Goal: Navigation & Orientation: Find specific page/section

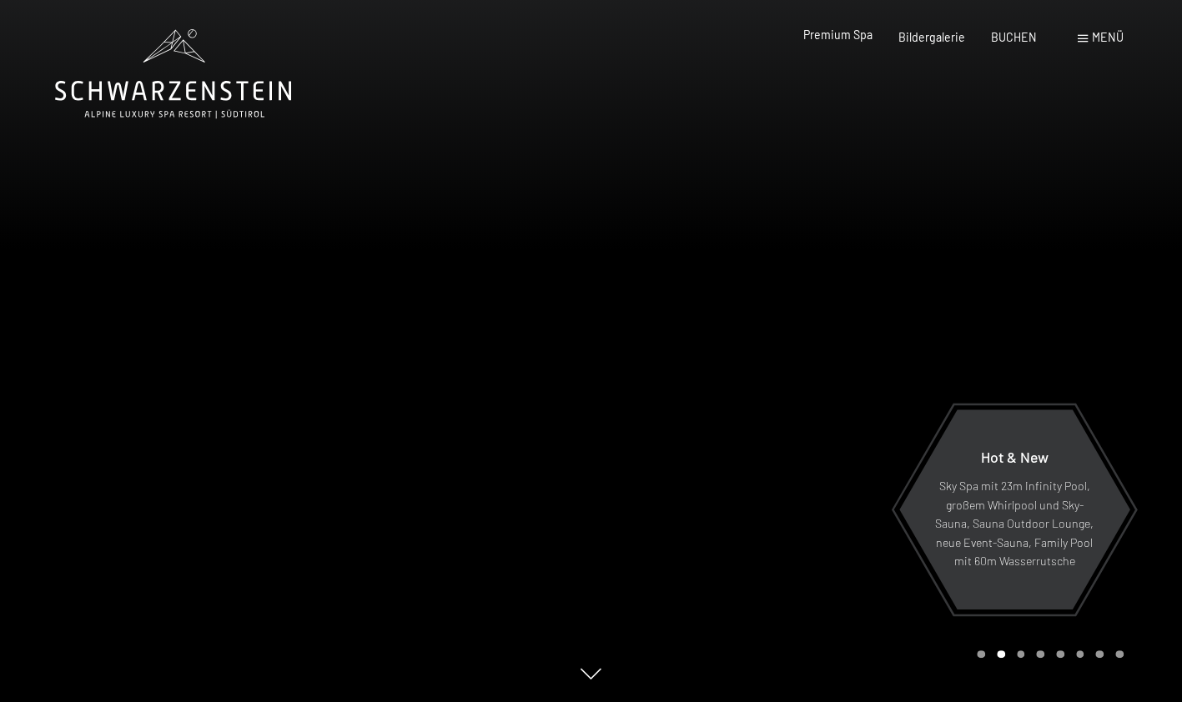
click at [846, 41] on span "Premium Spa" at bounding box center [837, 35] width 69 height 14
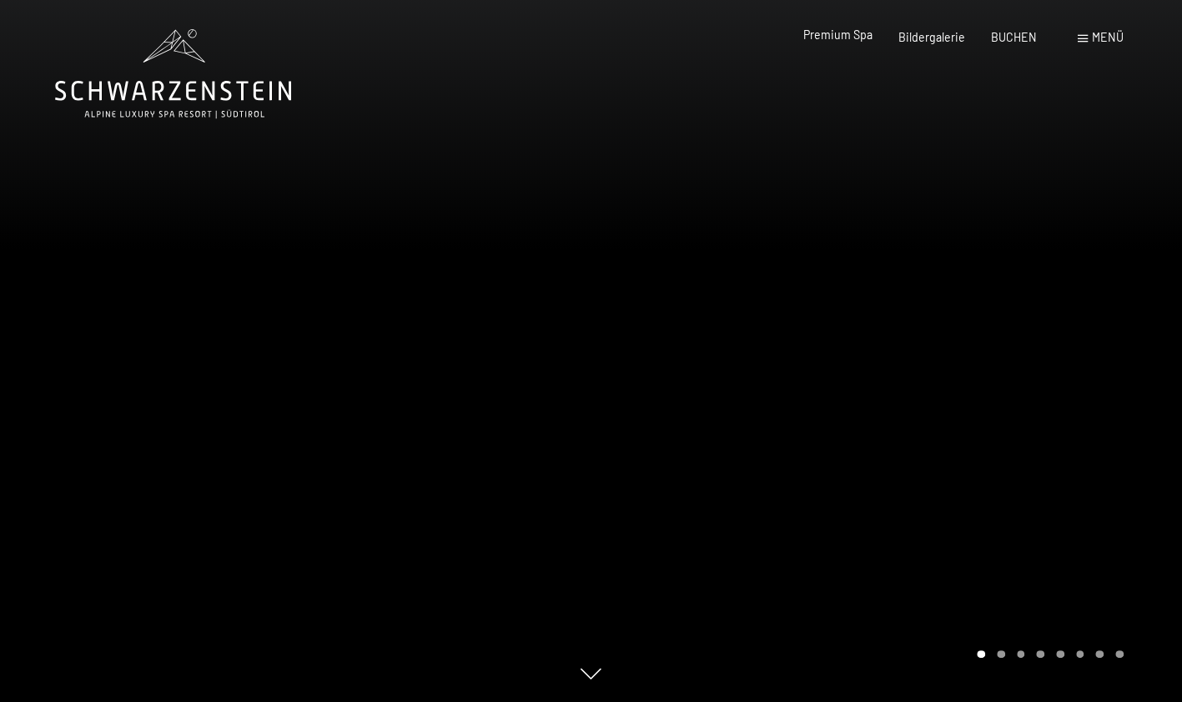
click at [831, 38] on span "Premium Spa" at bounding box center [837, 35] width 69 height 14
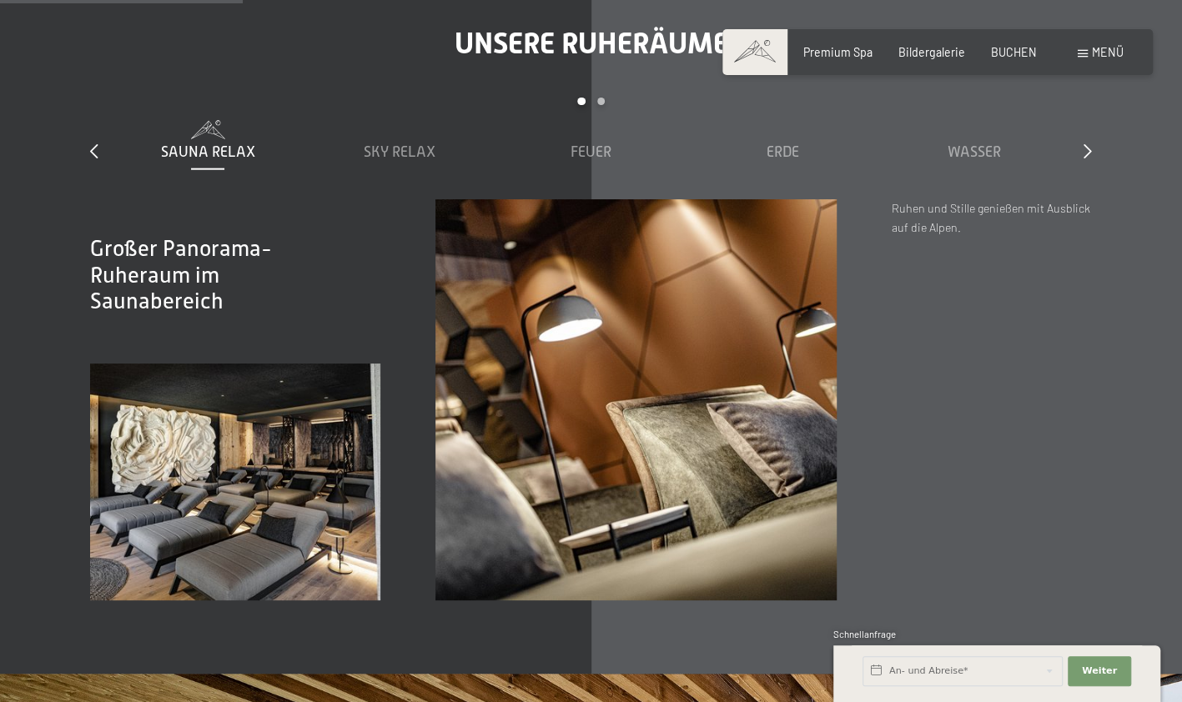
scroll to position [2151, 0]
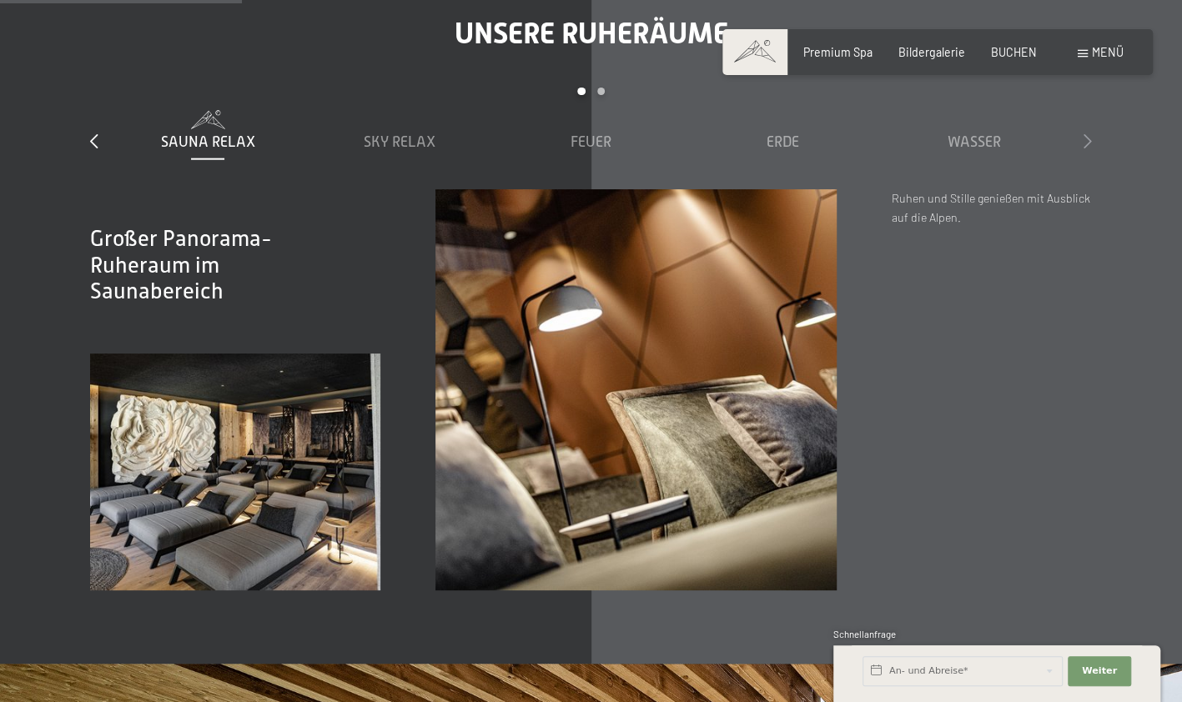
click at [1090, 133] on icon at bounding box center [1087, 140] width 8 height 15
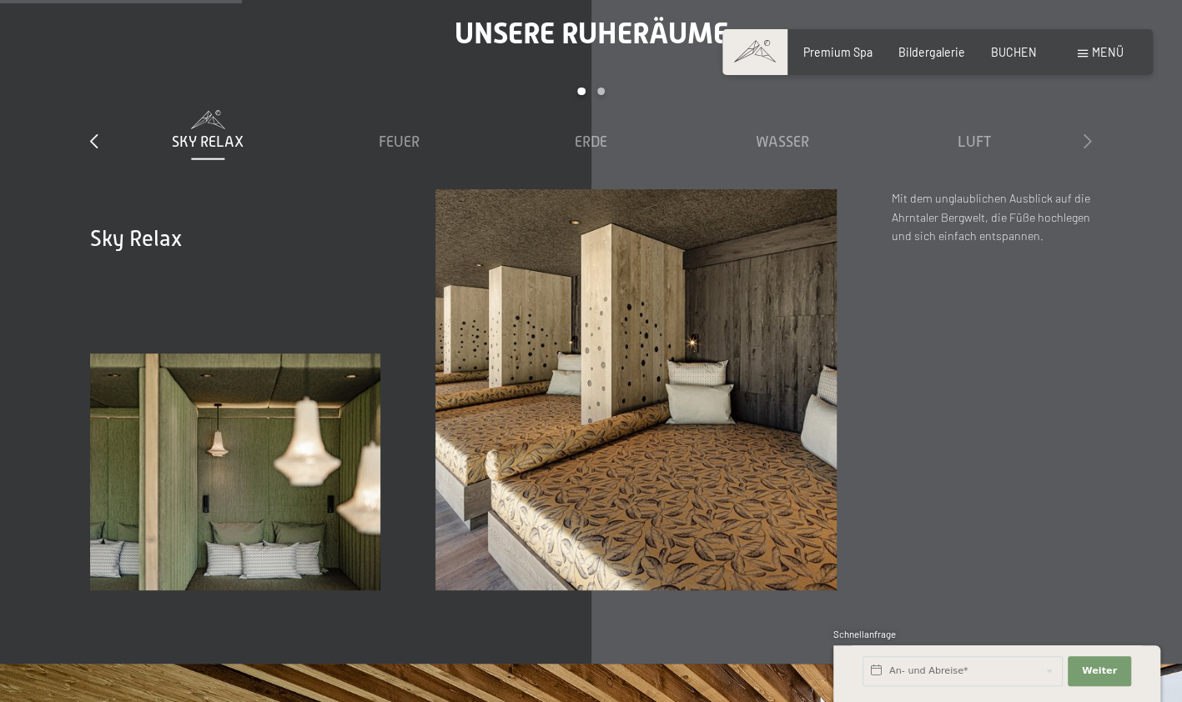
click at [1090, 133] on icon at bounding box center [1087, 140] width 8 height 15
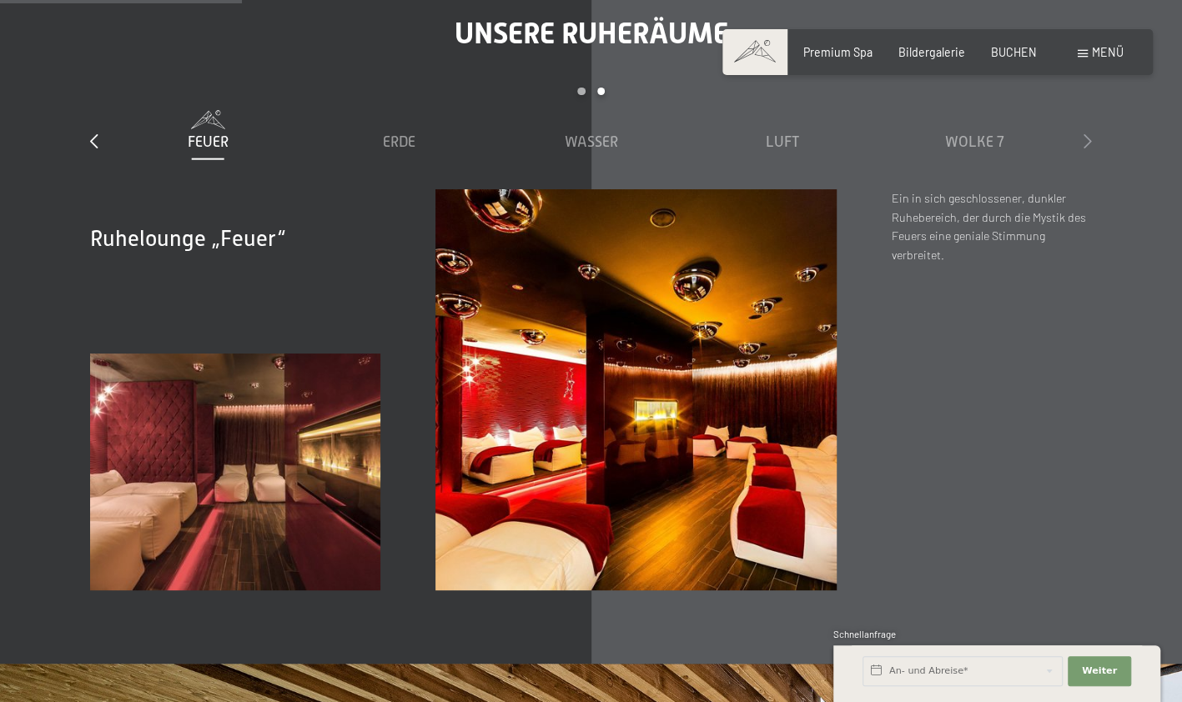
click at [1090, 133] on icon at bounding box center [1087, 140] width 8 height 15
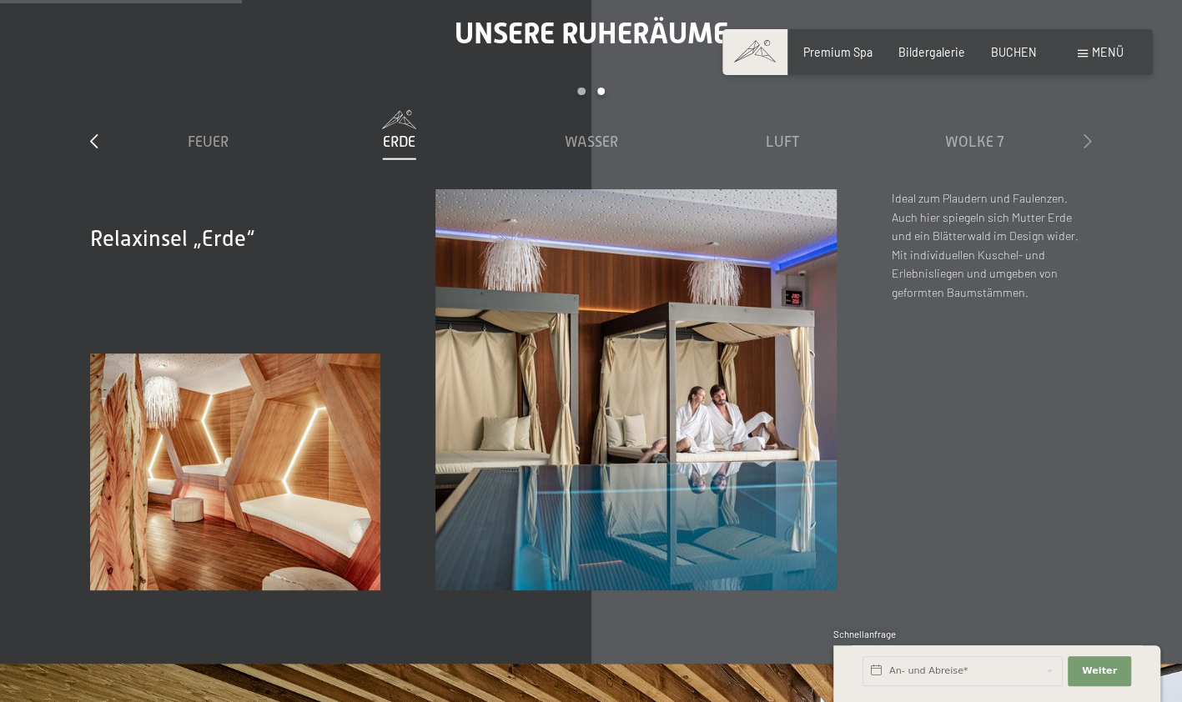
click at [1090, 133] on icon at bounding box center [1087, 140] width 8 height 15
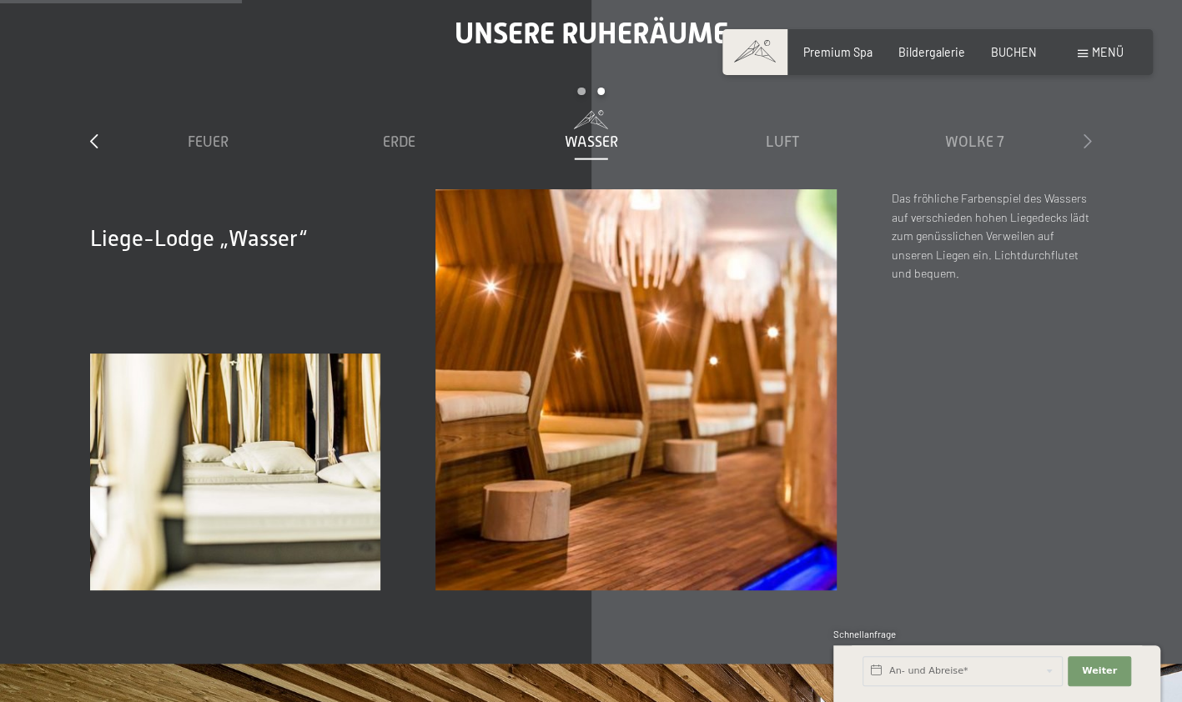
click at [1090, 133] on icon at bounding box center [1087, 140] width 8 height 15
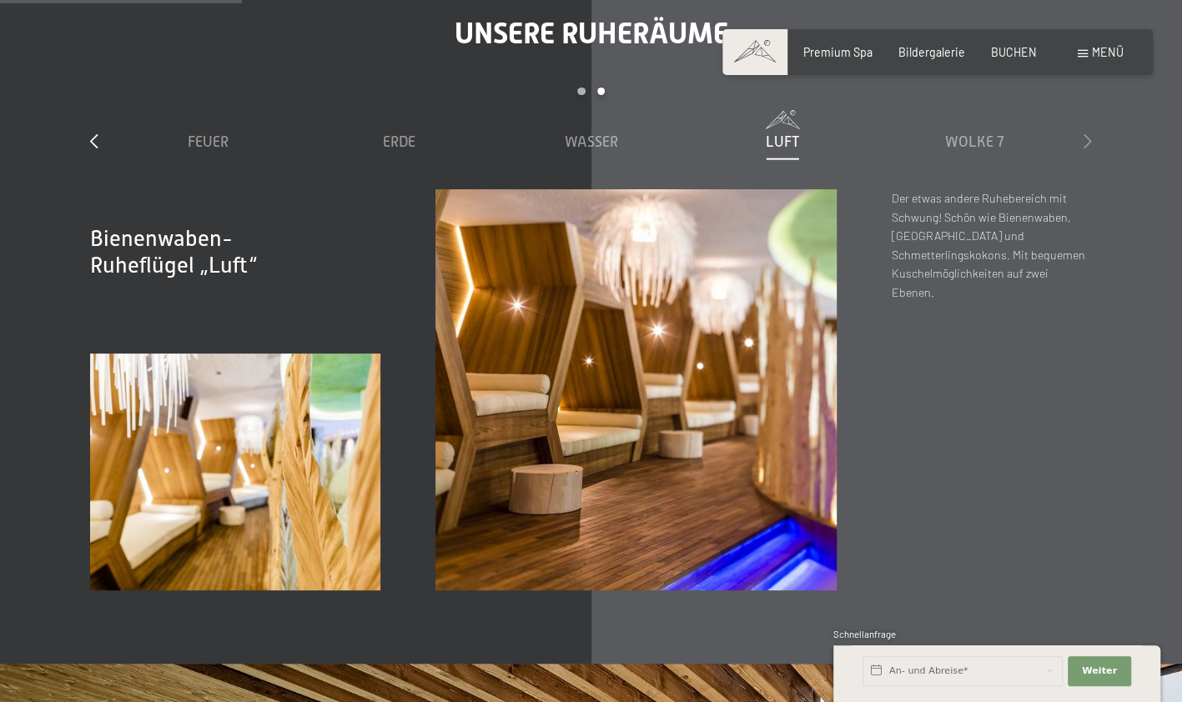
click at [1090, 133] on icon at bounding box center [1087, 140] width 8 height 15
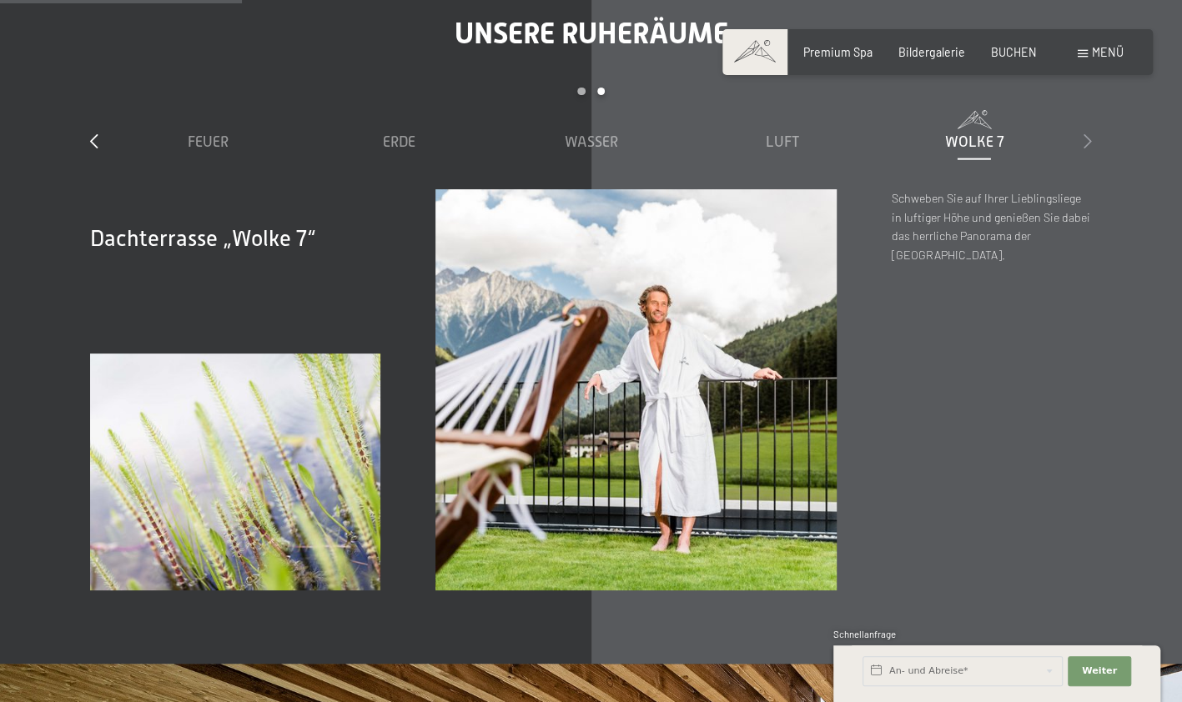
click at [1090, 133] on icon at bounding box center [1087, 140] width 8 height 15
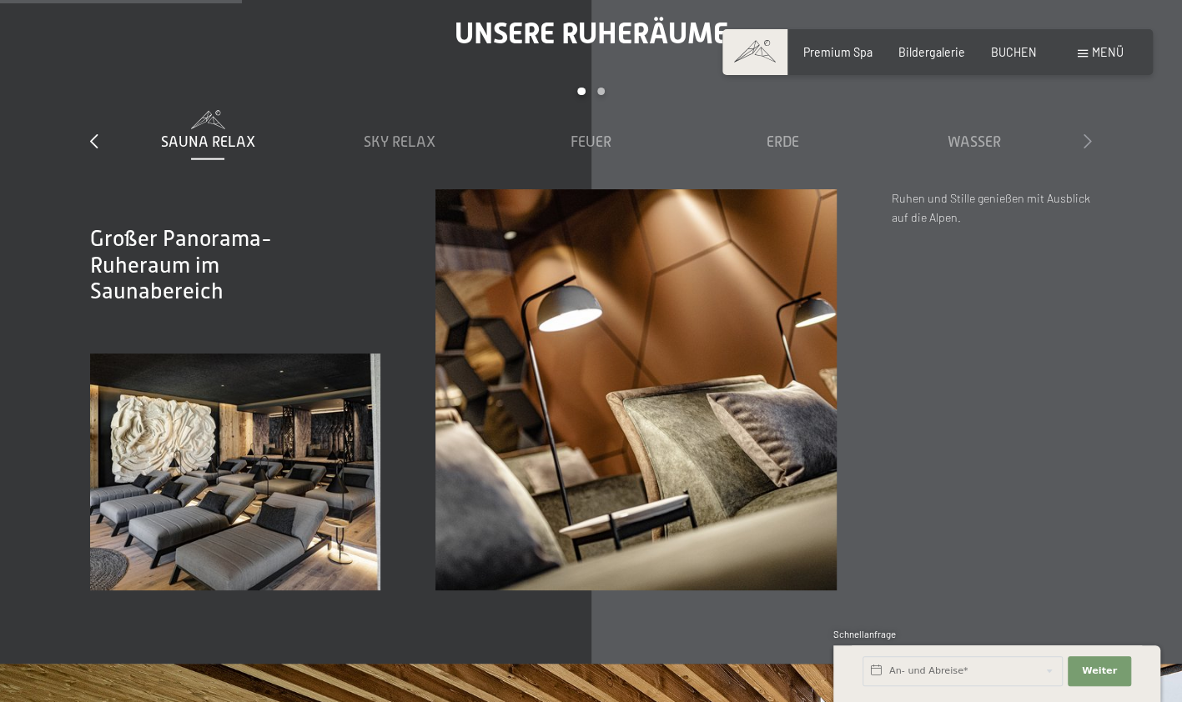
click at [1090, 133] on icon at bounding box center [1087, 140] width 8 height 15
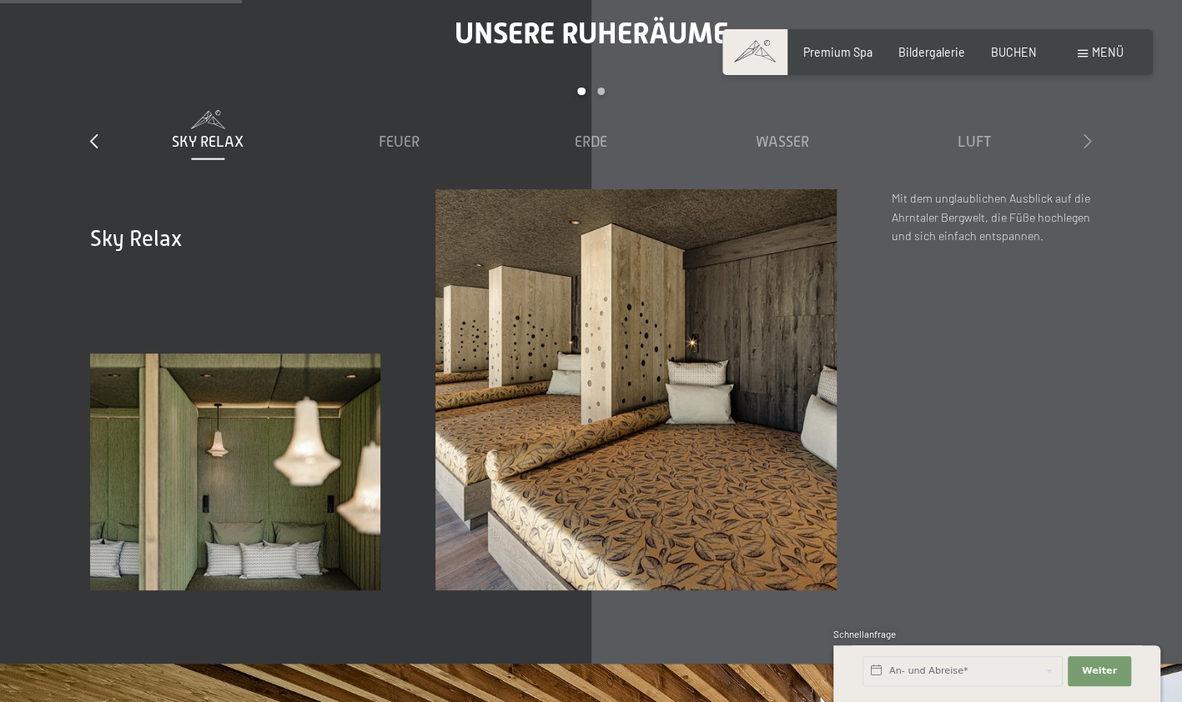
click at [1090, 133] on icon at bounding box center [1087, 140] width 8 height 15
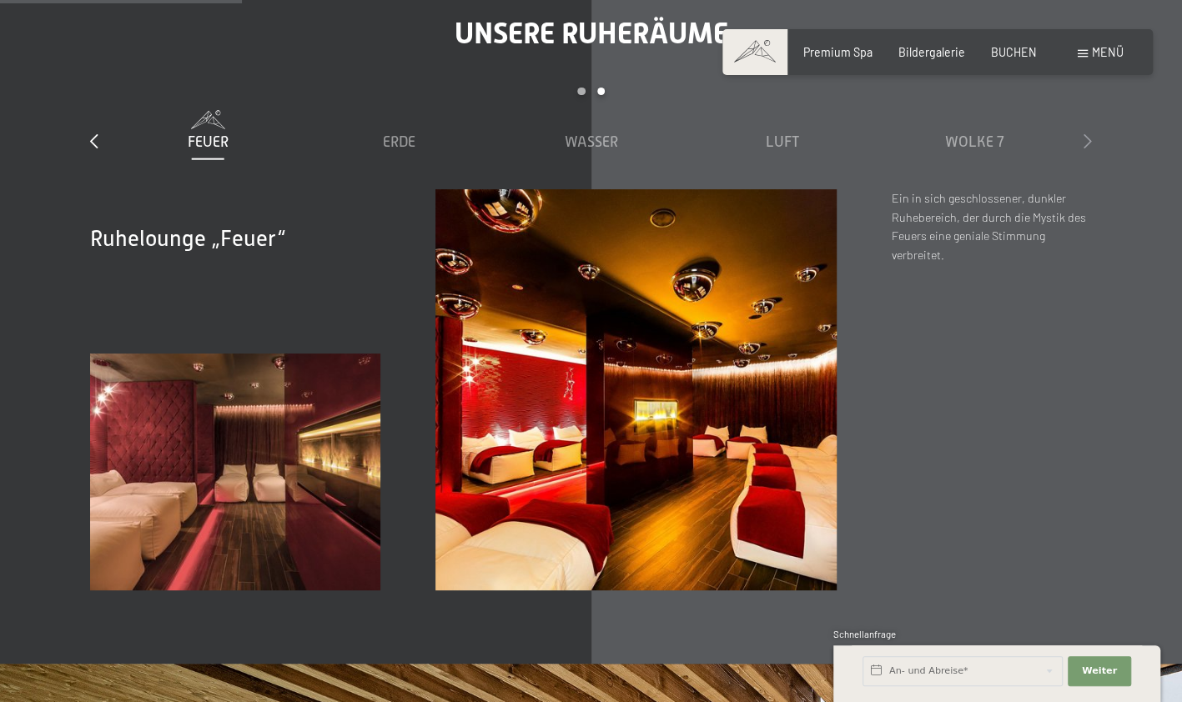
click at [1090, 133] on icon at bounding box center [1087, 140] width 8 height 15
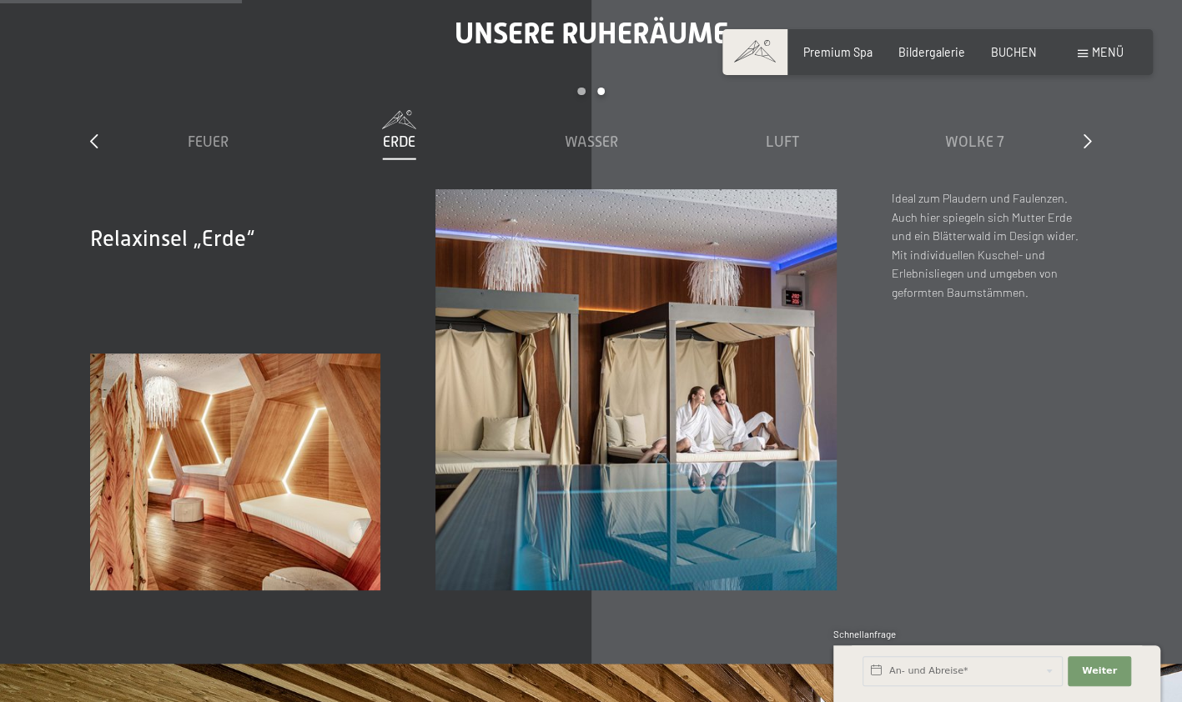
click at [1080, 51] on span at bounding box center [1082, 54] width 10 height 8
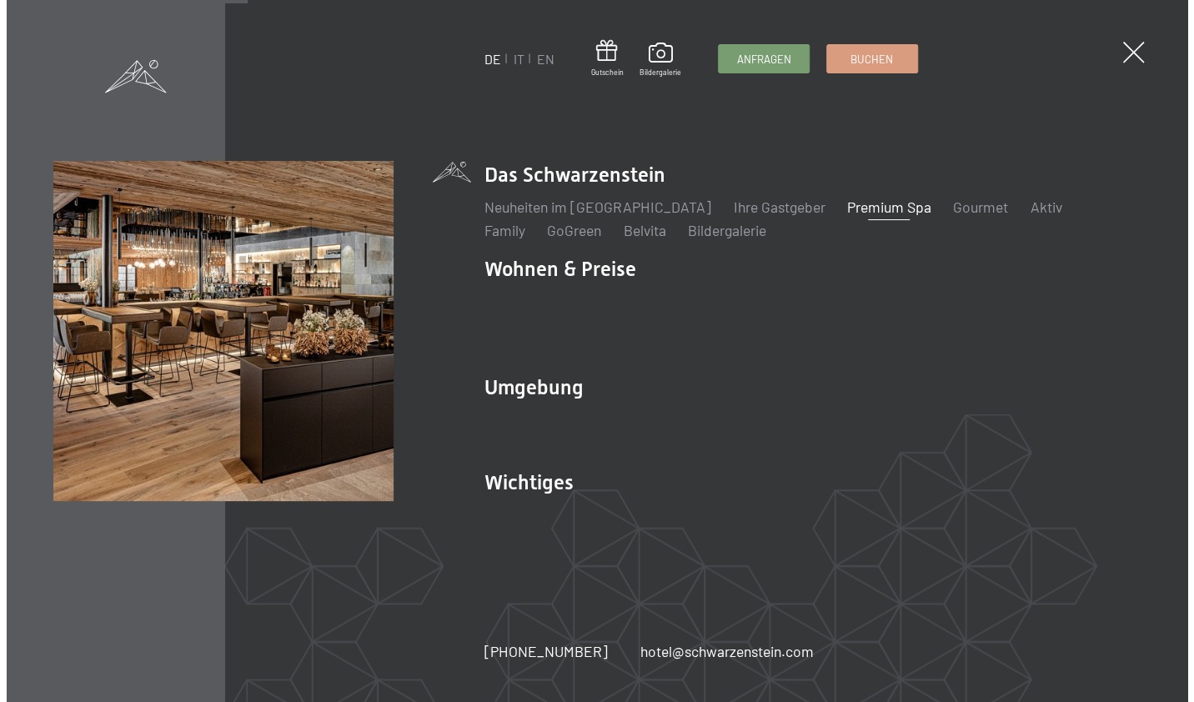
scroll to position [2142, 0]
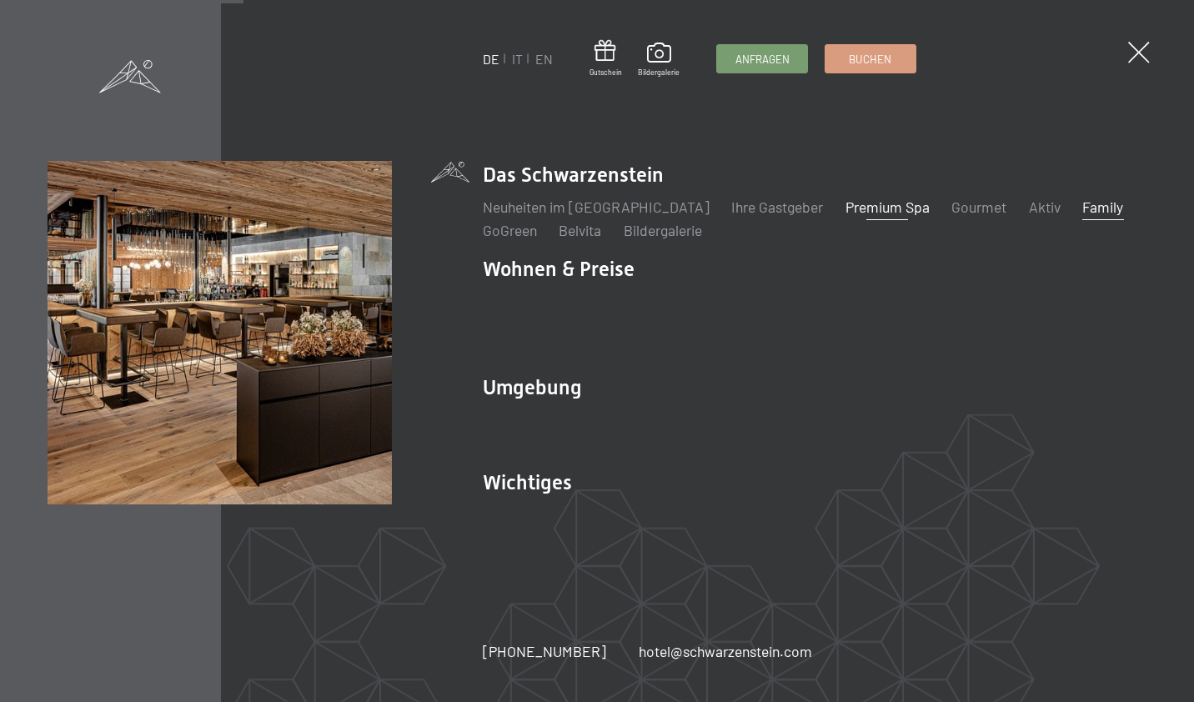
click at [1082, 216] on link "Family" at bounding box center [1102, 207] width 41 height 18
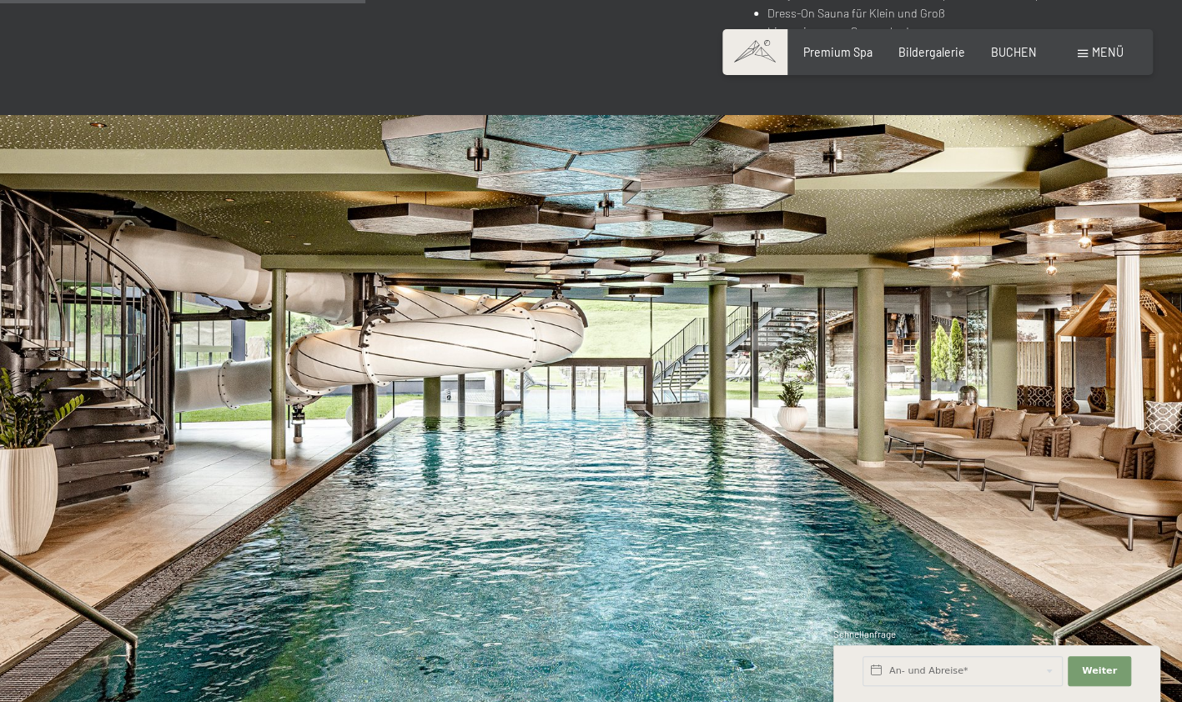
scroll to position [3304, 0]
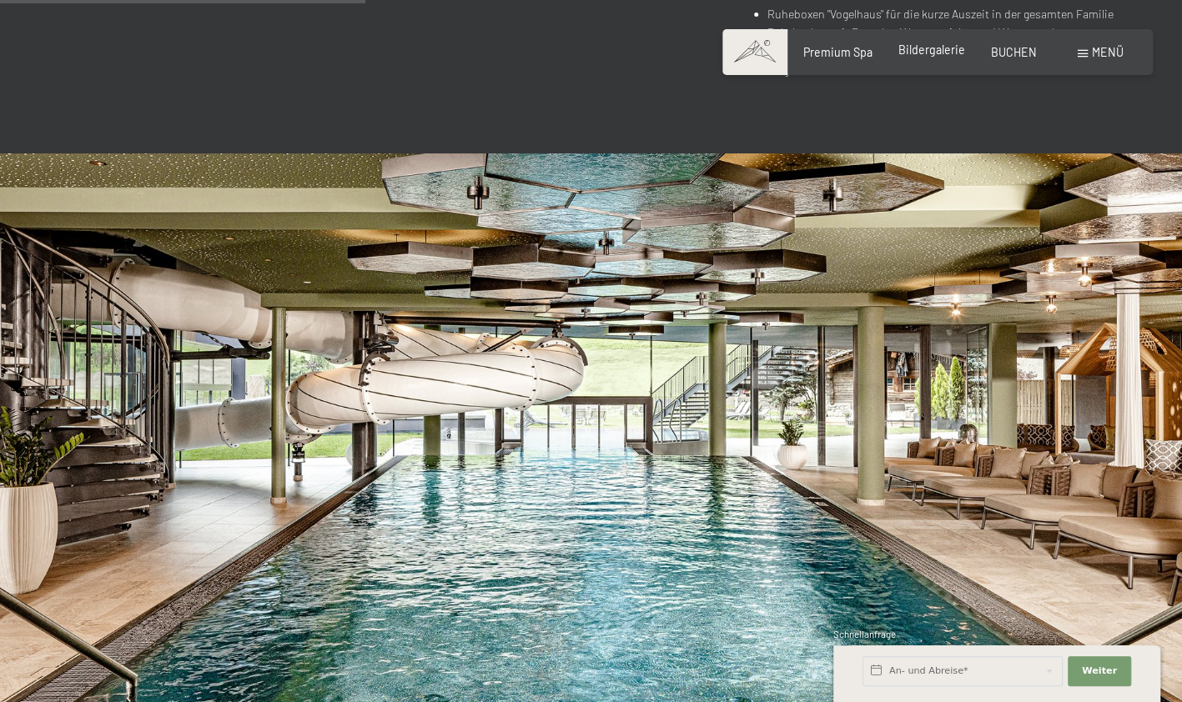
click at [917, 52] on span "Bildergalerie" at bounding box center [931, 50] width 67 height 14
